Goal: Transaction & Acquisition: Purchase product/service

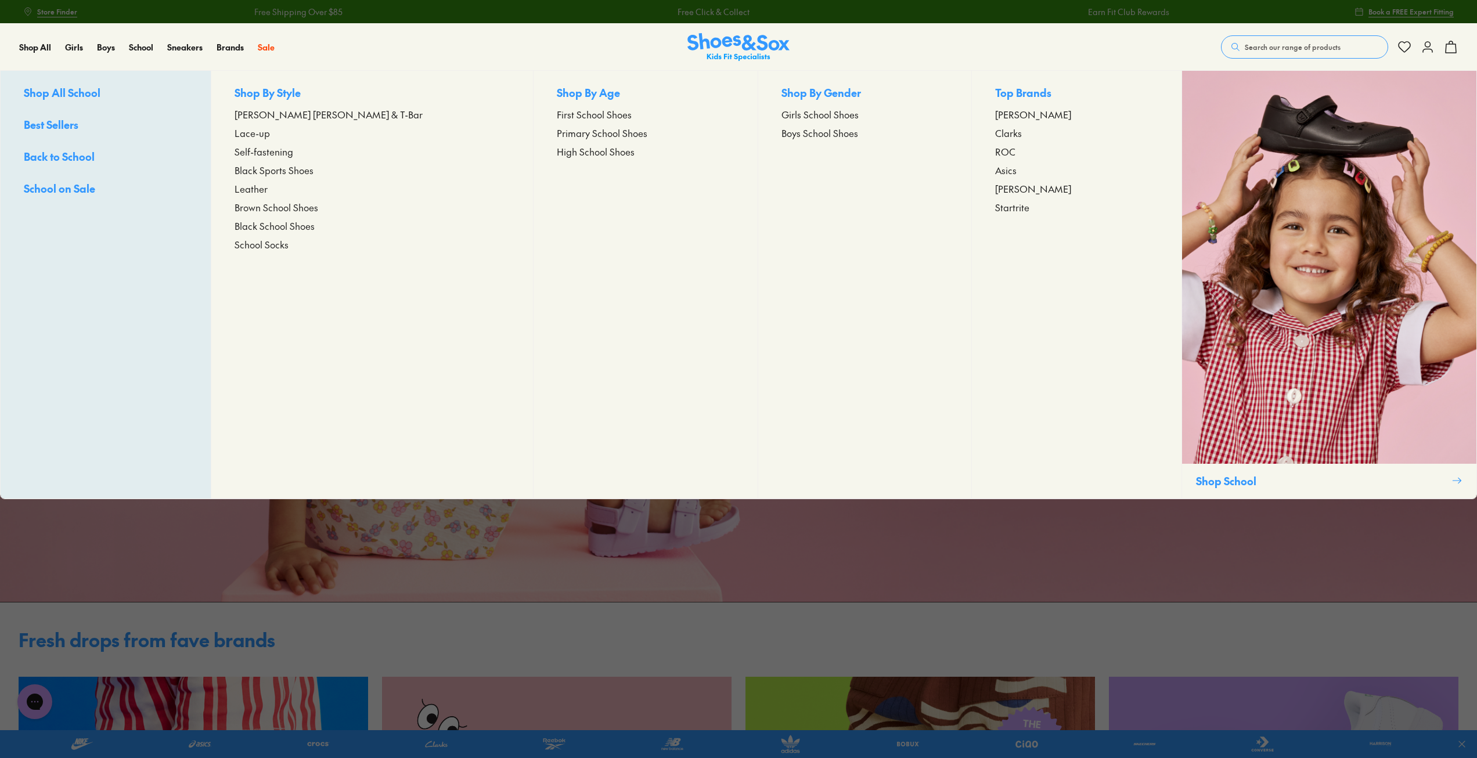
click at [557, 135] on span "Primary School Shoes" at bounding box center [602, 133] width 91 height 14
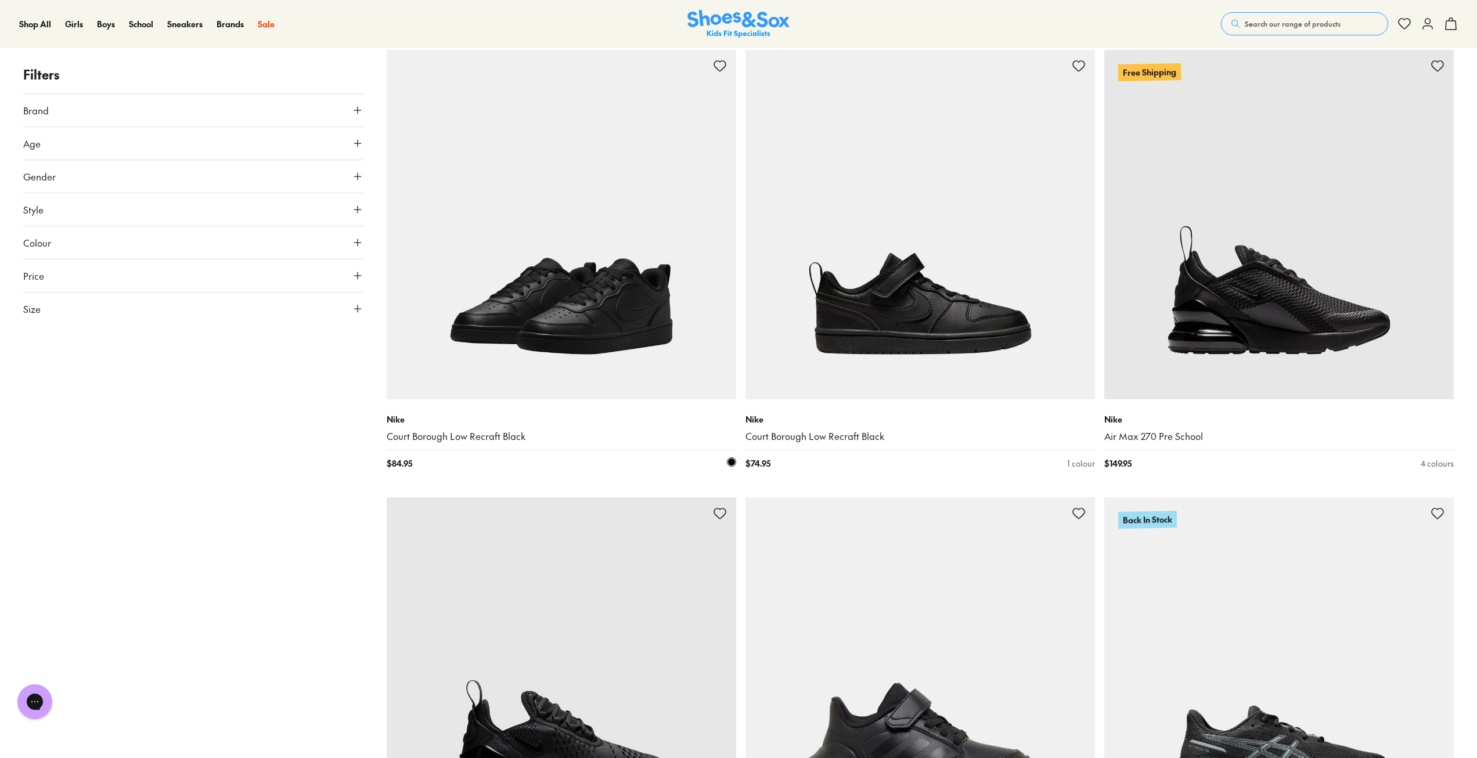
scroll to position [58, 0]
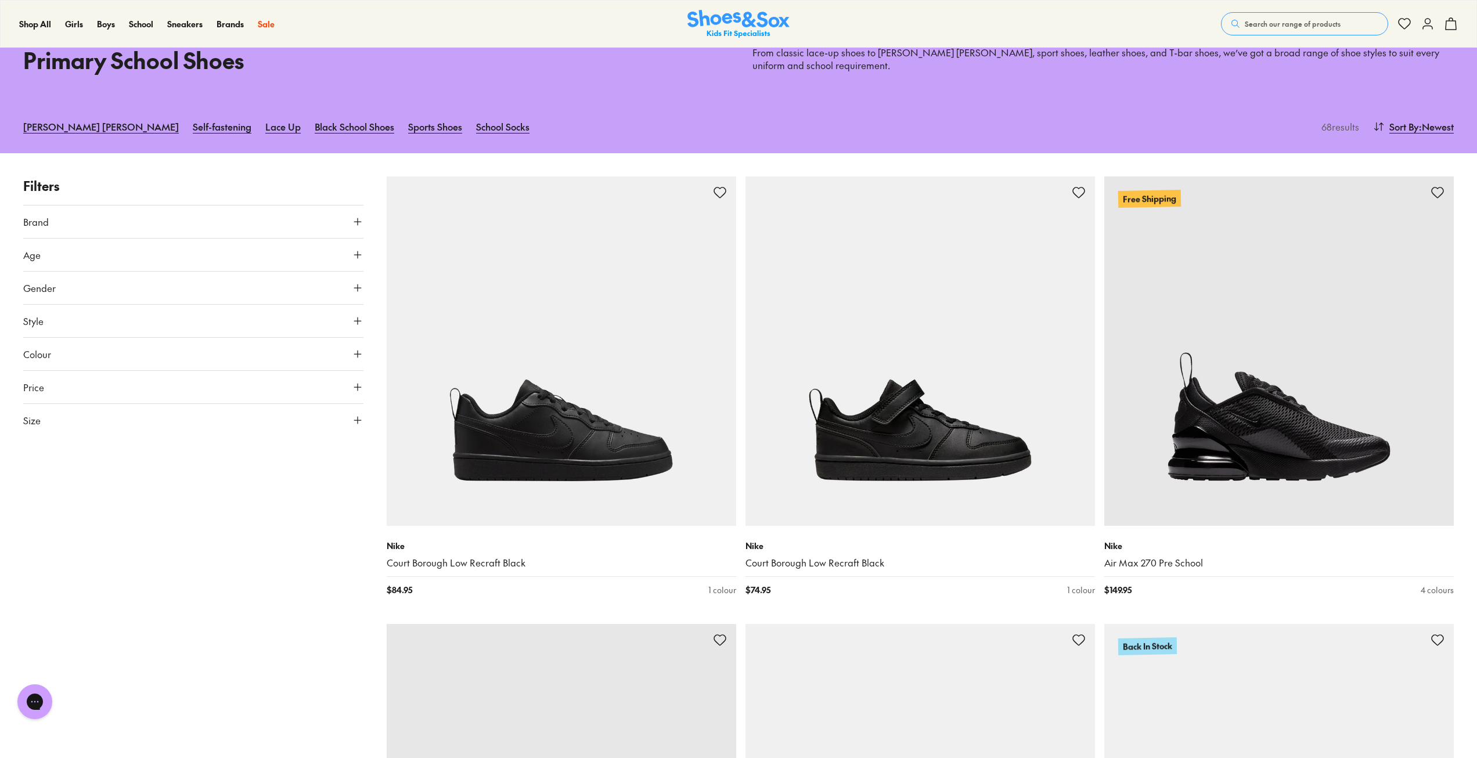
click at [41, 258] on button "Age" at bounding box center [193, 255] width 340 height 33
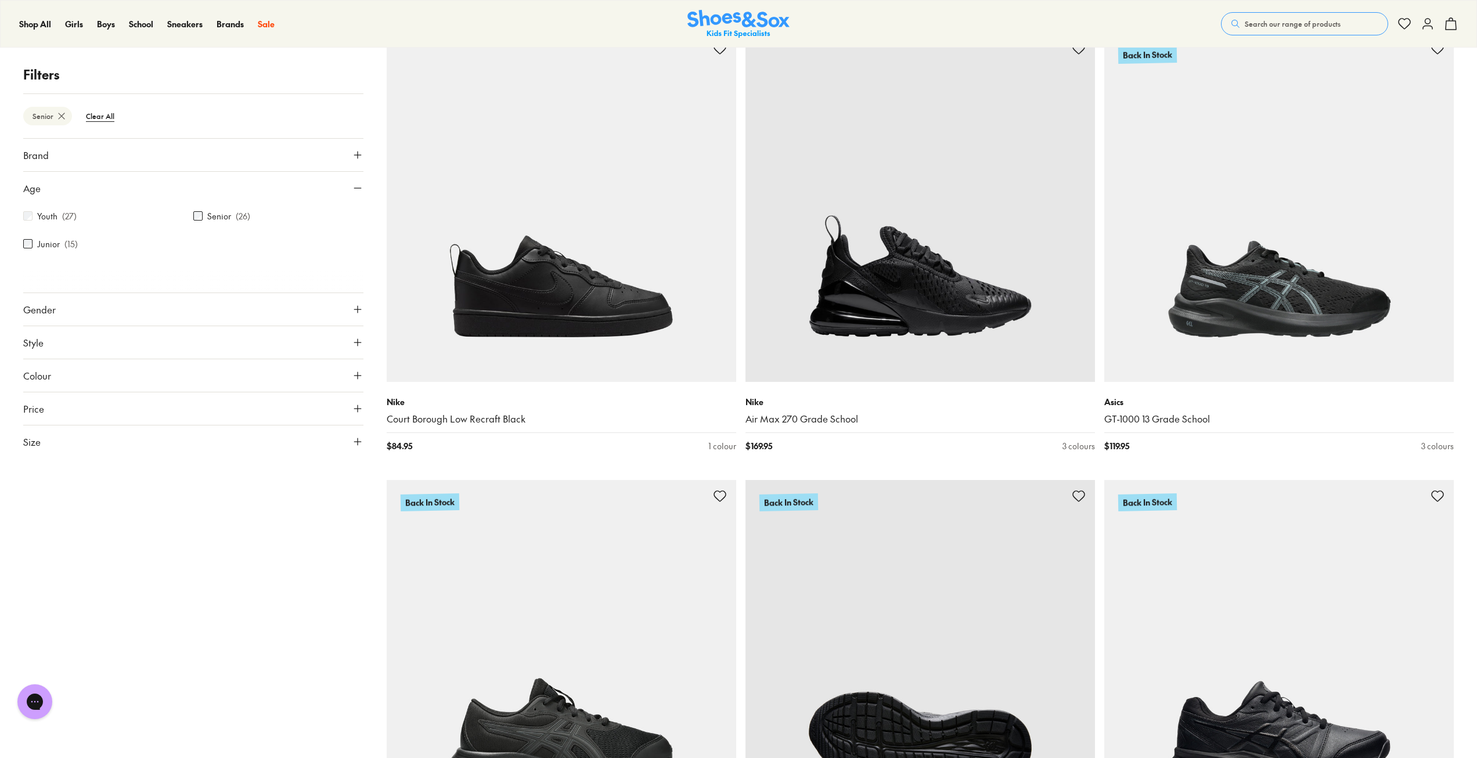
scroll to position [406, 0]
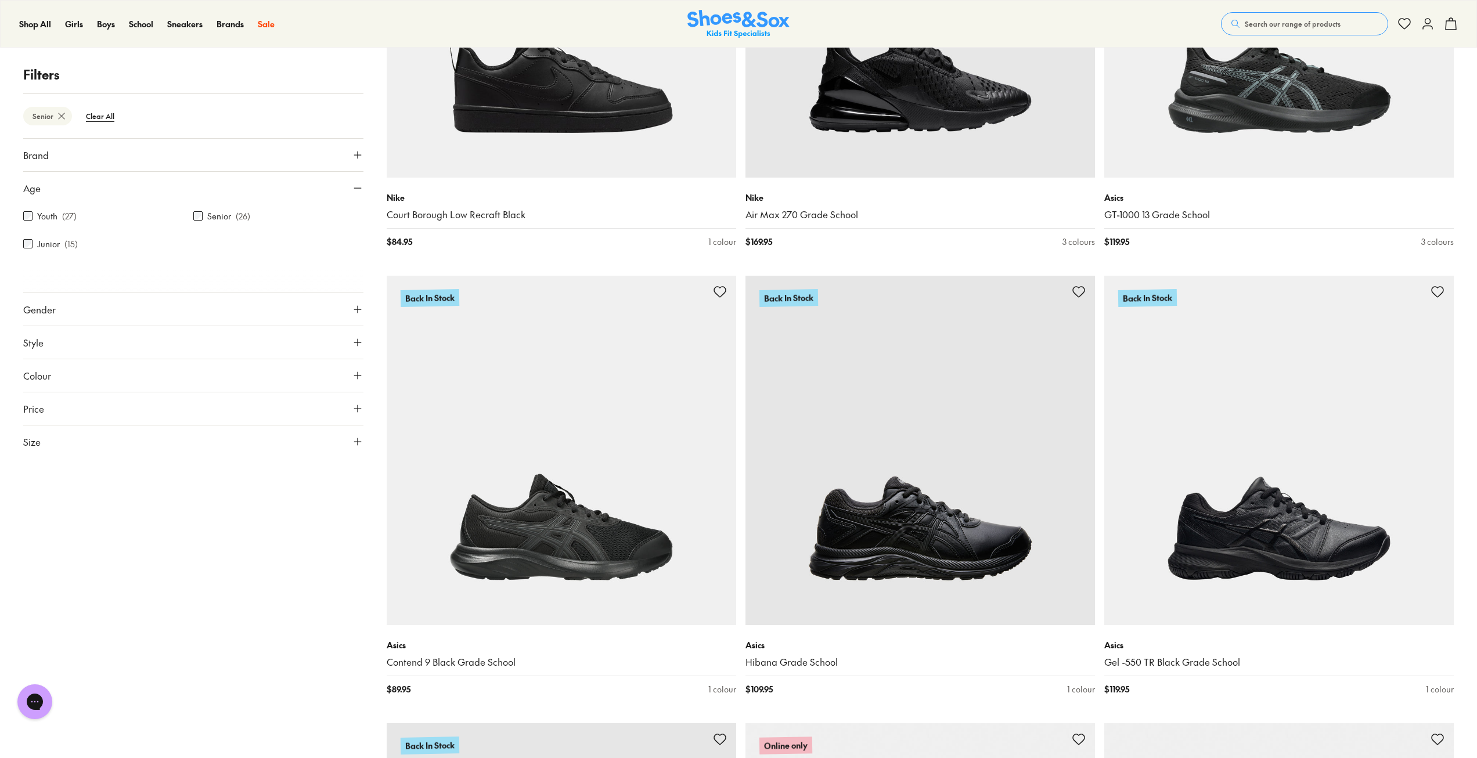
click at [66, 338] on button "Style" at bounding box center [193, 342] width 340 height 33
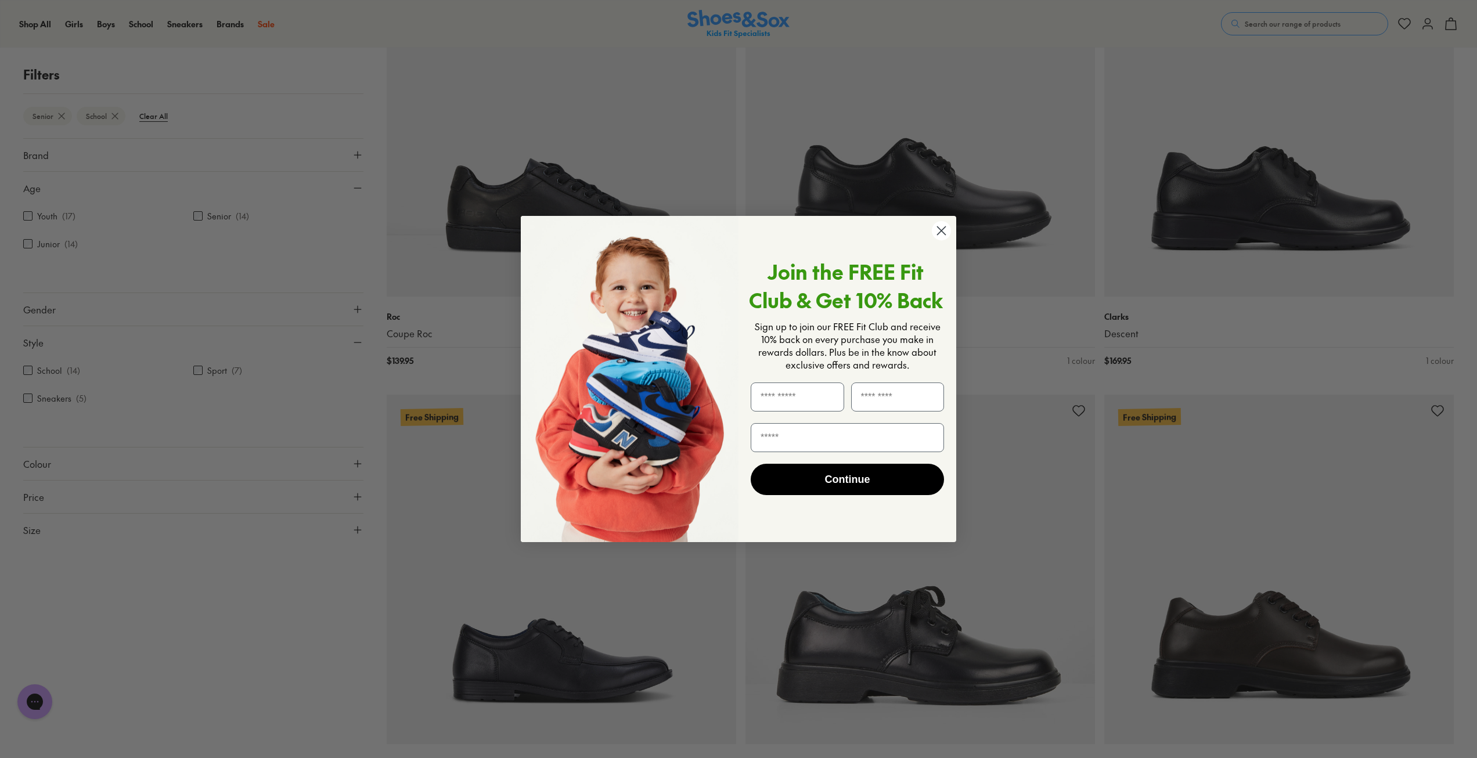
scroll to position [444, 0]
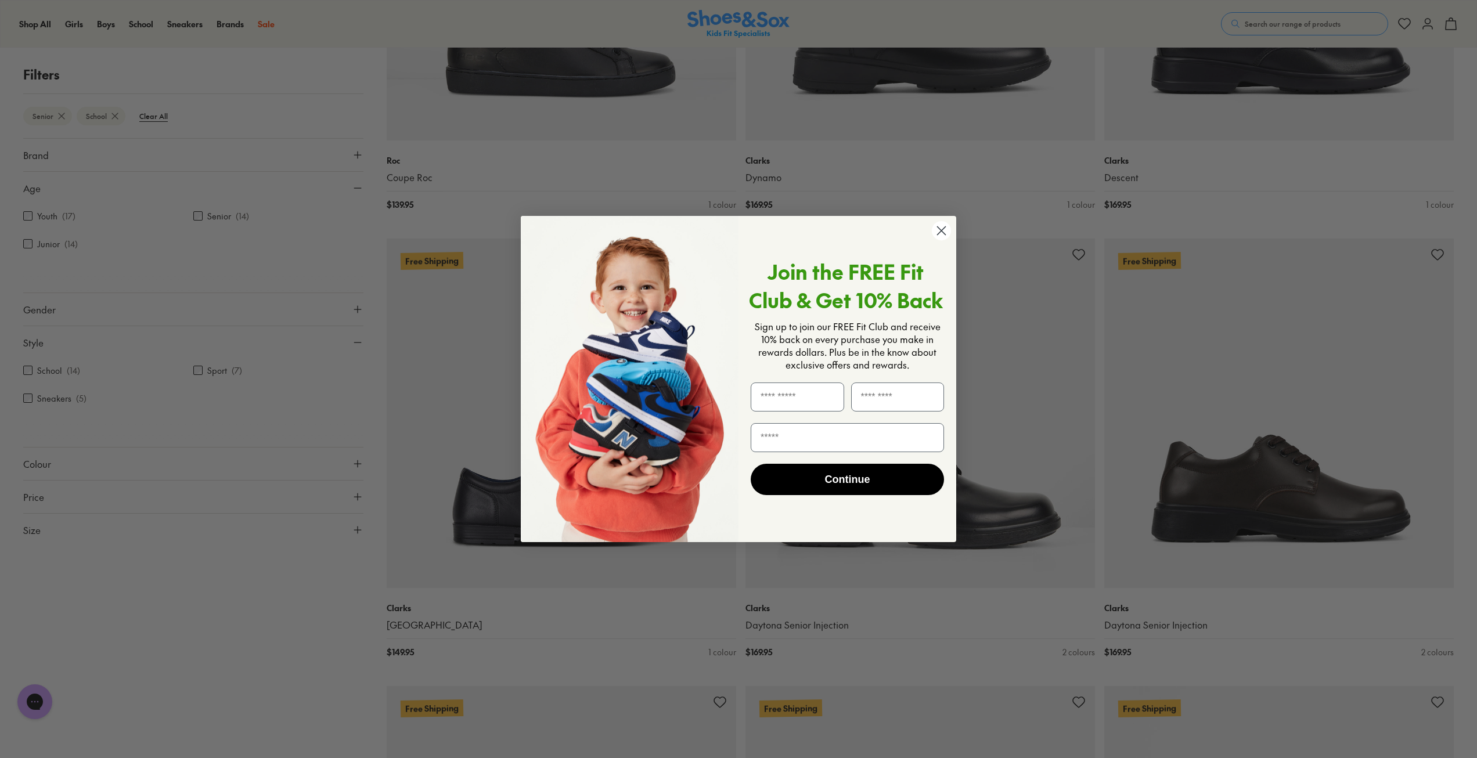
click at [943, 235] on circle "Close dialog" at bounding box center [941, 230] width 19 height 19
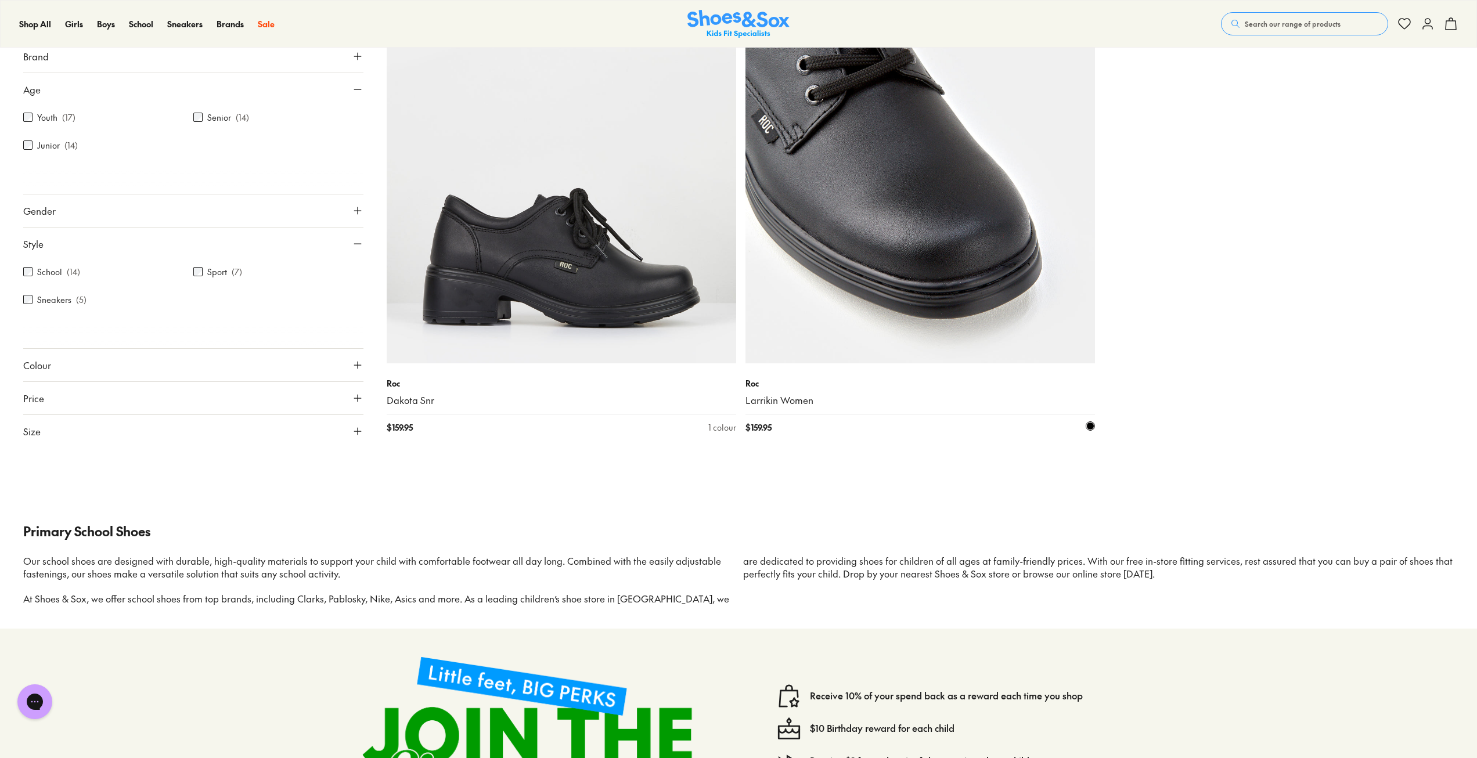
scroll to position [2301, 0]
